Goal: Transaction & Acquisition: Purchase product/service

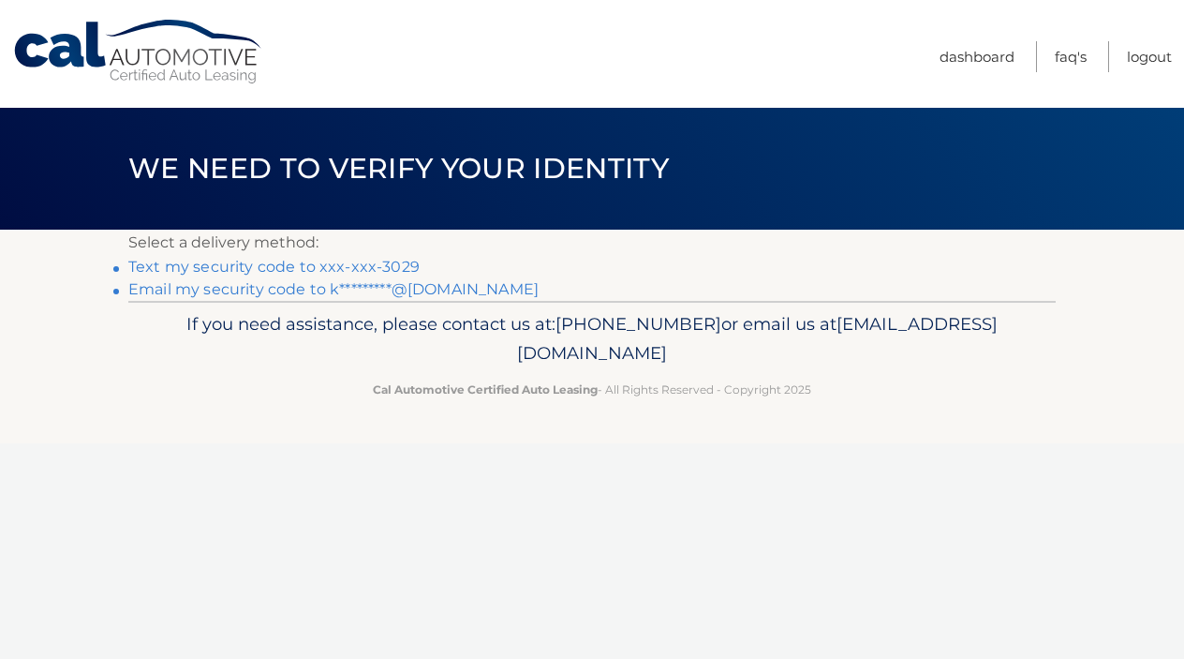
click at [400, 262] on link "Text my security code to xxx-xxx-3029" at bounding box center [273, 267] width 291 height 18
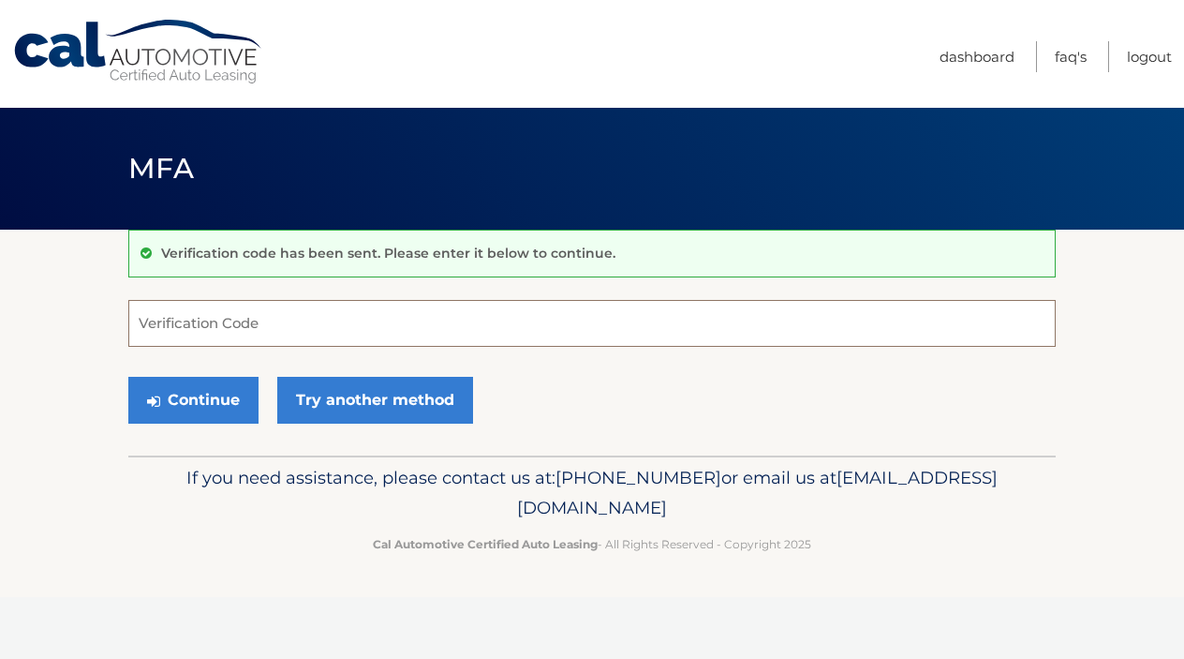
click at [387, 317] on input "Verification Code" at bounding box center [591, 323] width 927 height 47
type input "722368"
click at [217, 393] on button "Continue" at bounding box center [193, 400] width 130 height 47
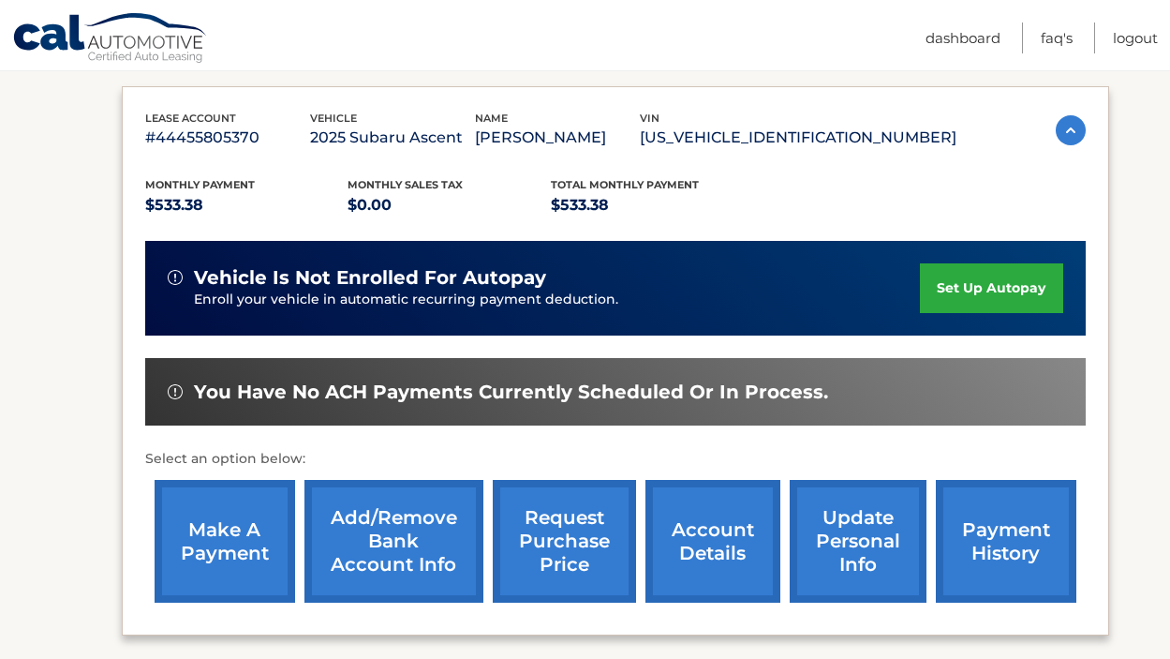
scroll to position [305, 0]
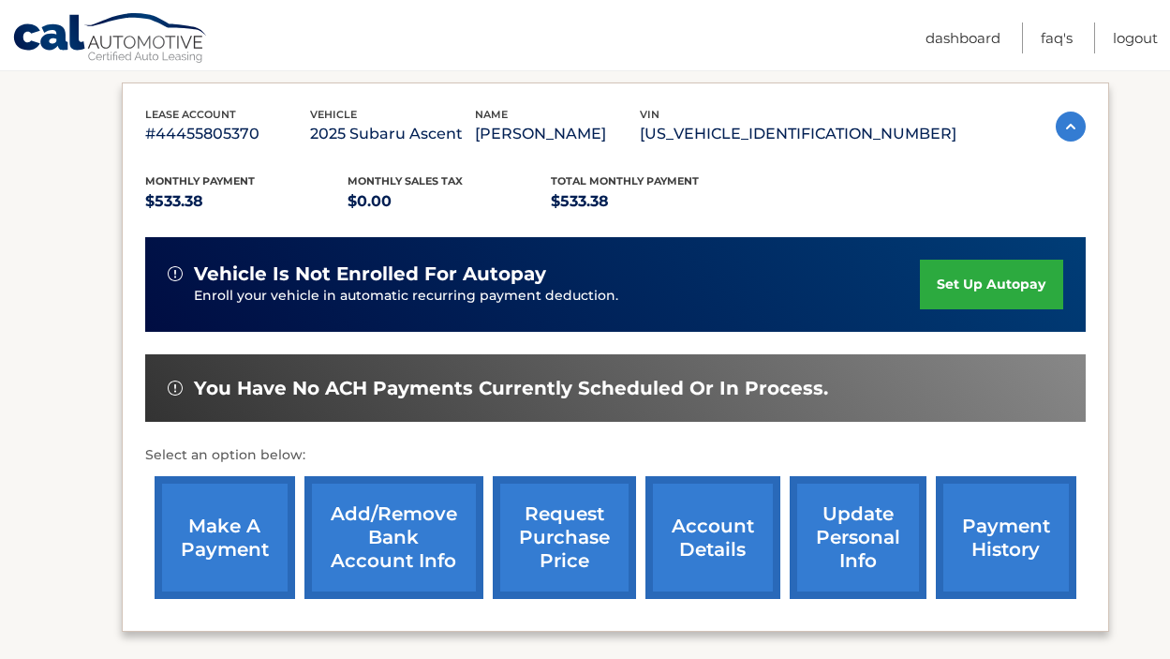
click at [208, 541] on link "make a payment" at bounding box center [225, 537] width 141 height 123
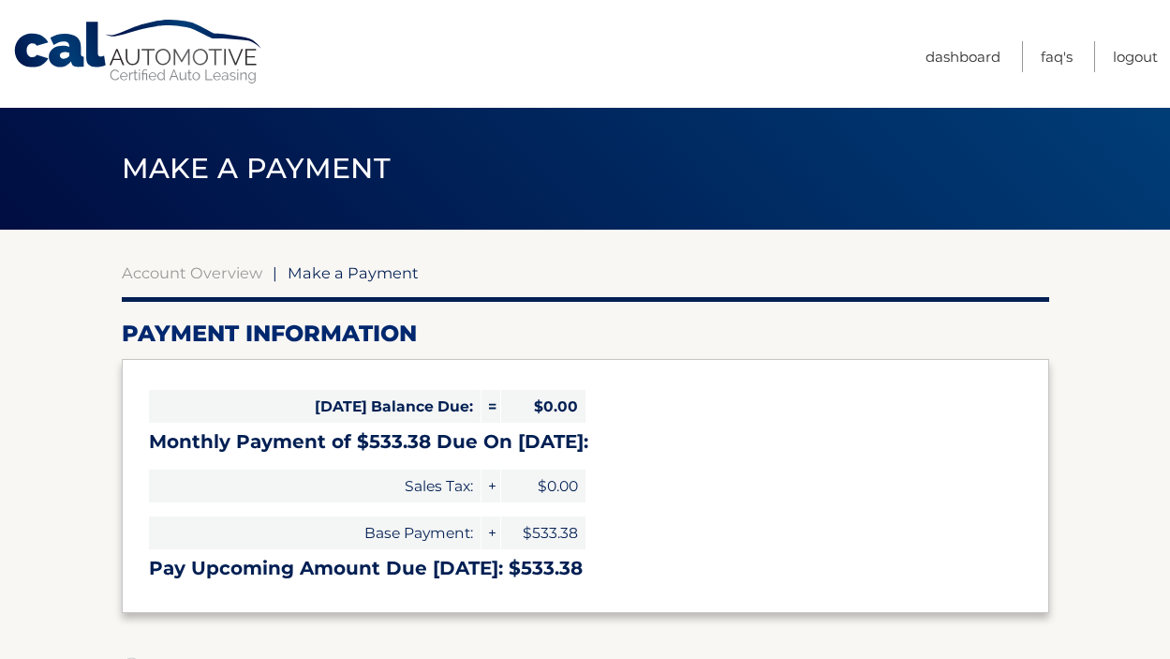
select select "MTZhZjE1MWUtMDU4YS00ZWVjLWJjNWMtZWE4OTgyNjc3ZTYx"
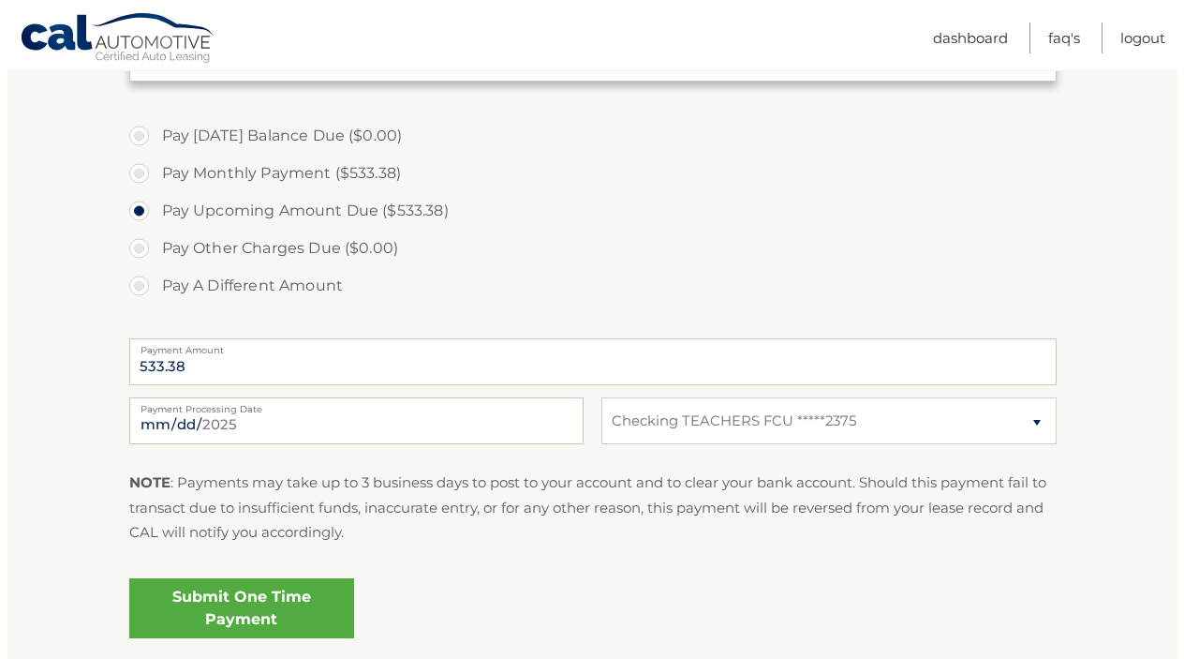
scroll to position [547, 0]
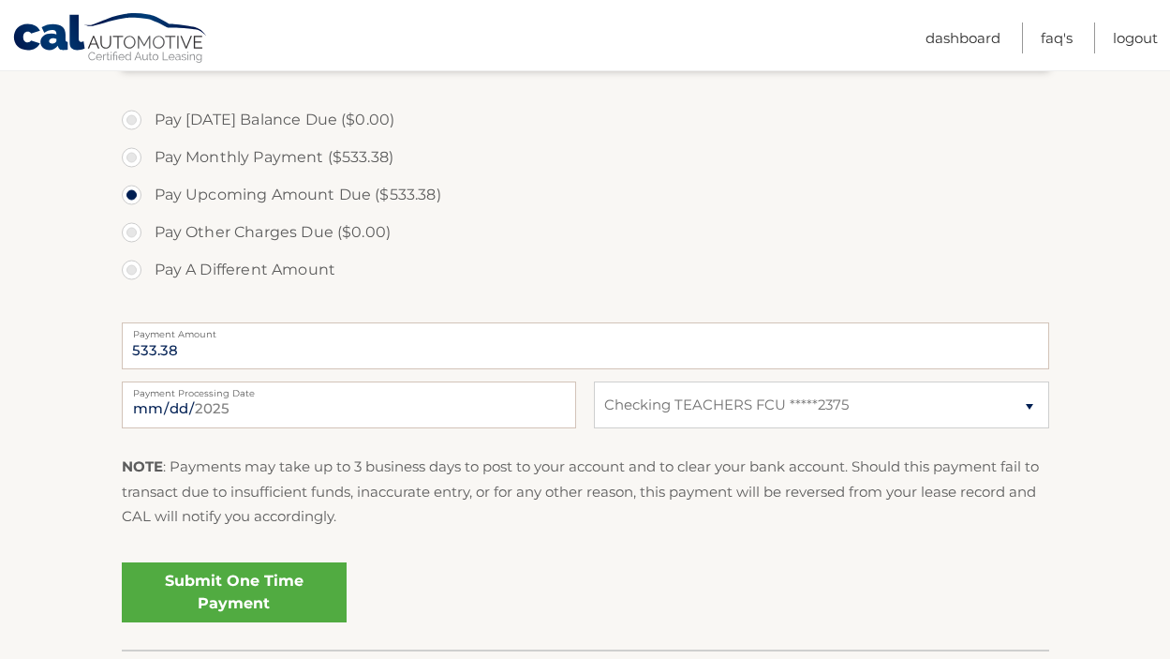
click at [263, 584] on link "Submit One Time Payment" at bounding box center [234, 592] width 225 height 60
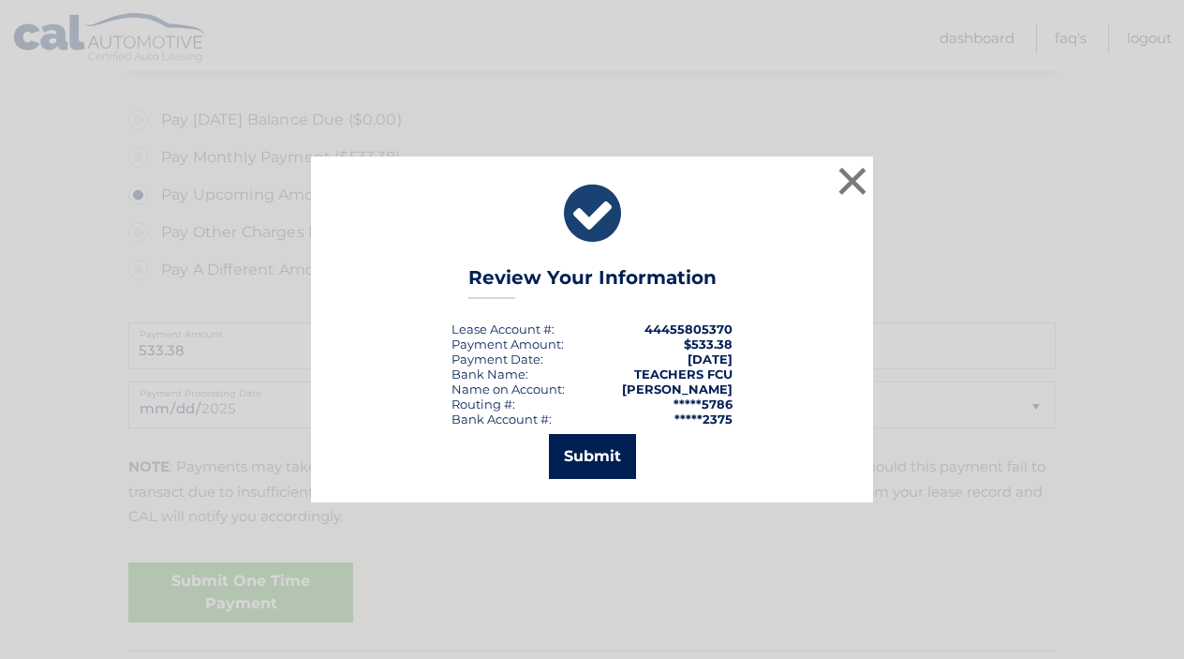
click at [573, 454] on button "Submit" at bounding box center [592, 456] width 87 height 45
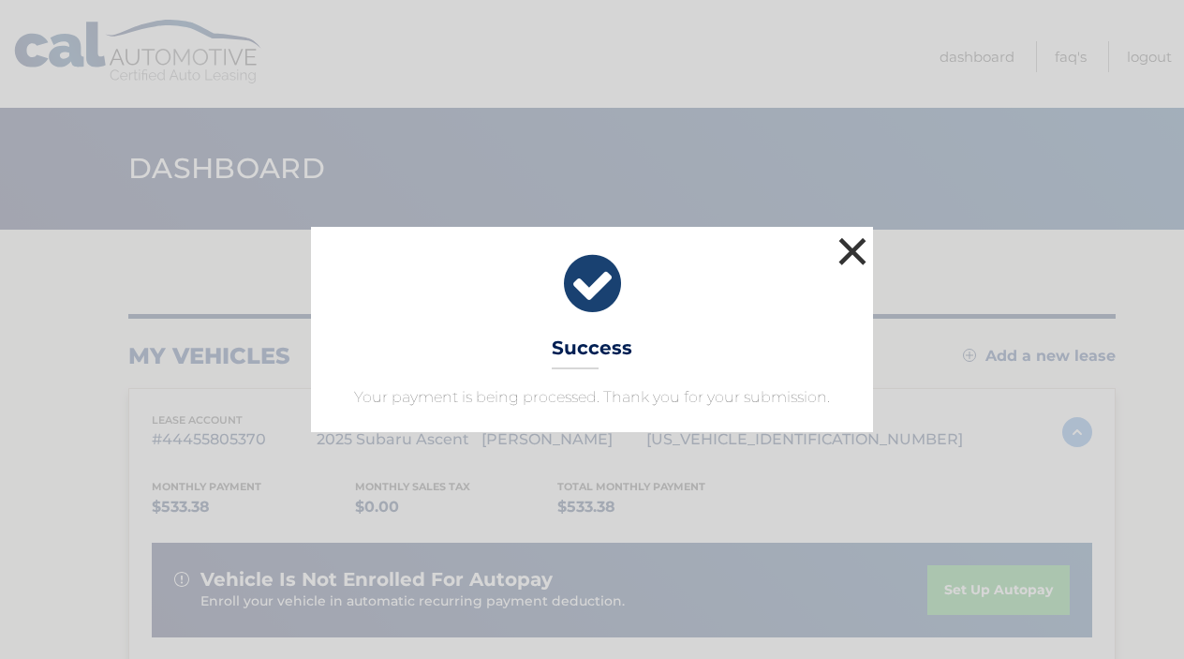
drag, startPoint x: 852, startPoint y: 244, endPoint x: 819, endPoint y: 181, distance: 72.1
click at [852, 244] on button "×" at bounding box center [852, 250] width 37 height 37
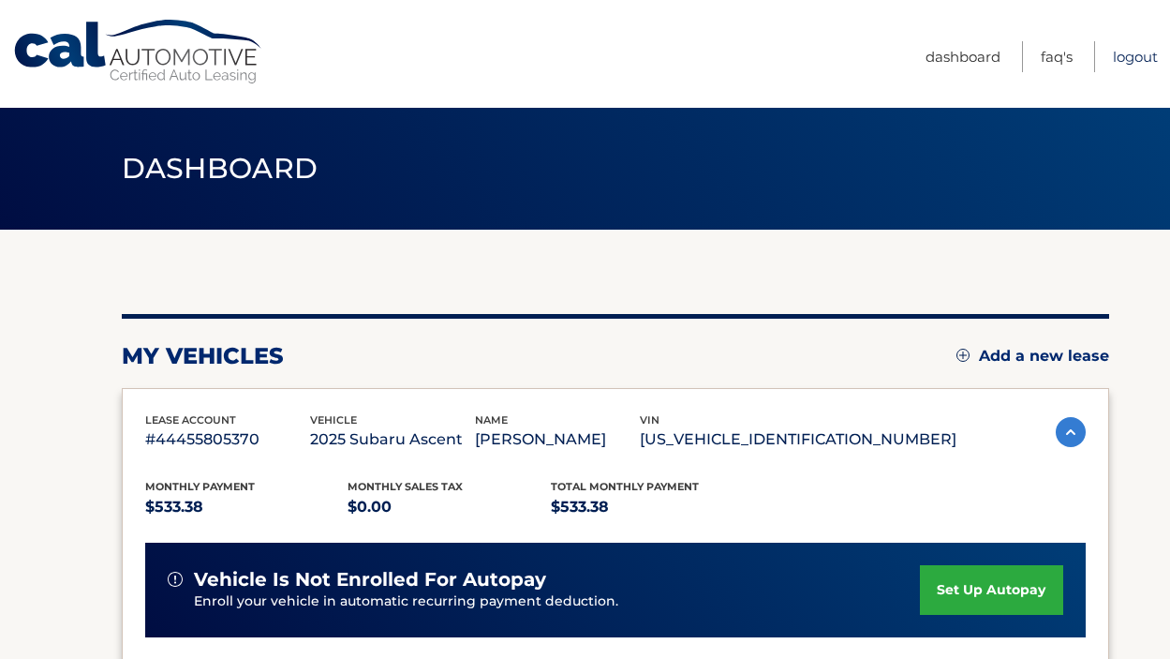
click at [1132, 49] on link "Logout" at bounding box center [1135, 56] width 45 height 31
